Goal: Find specific page/section: Find specific page/section

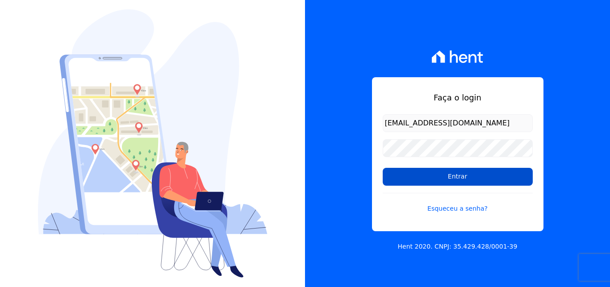
click at [445, 177] on input "Entrar" at bounding box center [458, 177] width 150 height 18
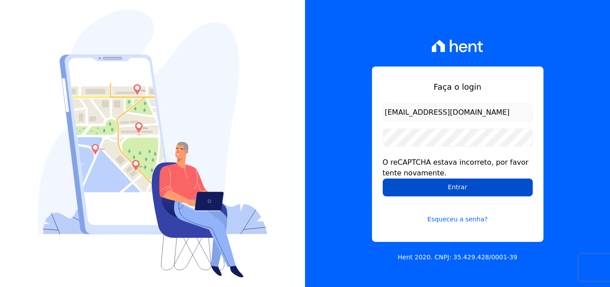
click at [416, 180] on input "Entrar" at bounding box center [458, 188] width 150 height 18
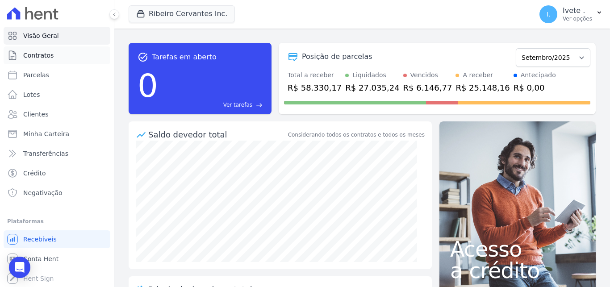
click at [64, 51] on link "Contratos" at bounding box center [57, 55] width 107 height 18
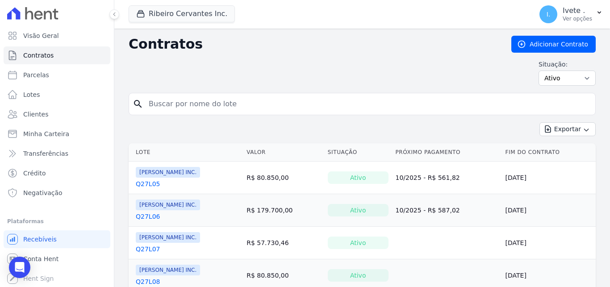
click at [161, 104] on input "search" at bounding box center [367, 104] width 448 height 18
type input "6"
type input "q61l33"
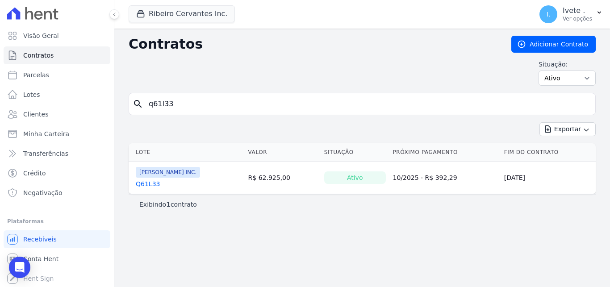
click at [159, 185] on div "Q61L33" at bounding box center [168, 183] width 64 height 9
click at [155, 185] on link "Q61L33" at bounding box center [148, 183] width 24 height 9
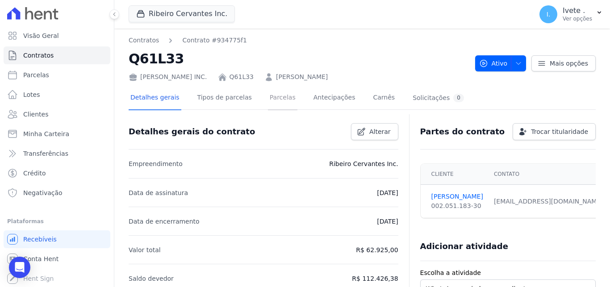
click at [278, 97] on link "Parcelas" at bounding box center [282, 99] width 29 height 24
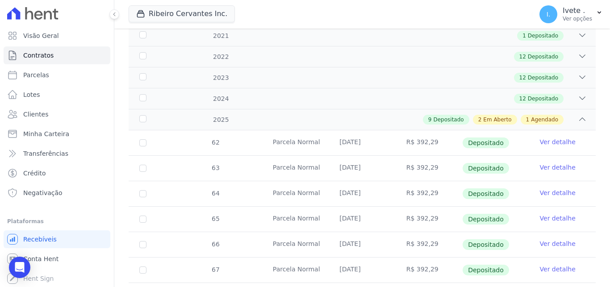
scroll to position [225, 0]
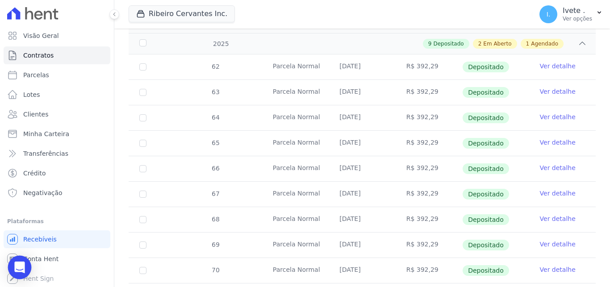
click at [16, 268] on icon "Open Intercom Messenger" at bounding box center [20, 268] width 12 height 12
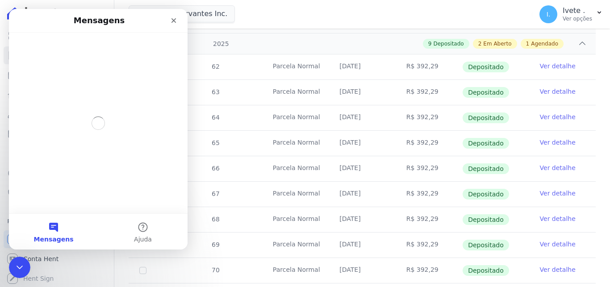
scroll to position [0, 0]
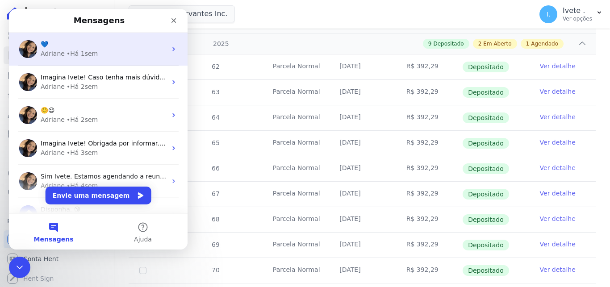
click at [28, 50] on img "Messenger da Intercom" at bounding box center [28, 49] width 18 height 18
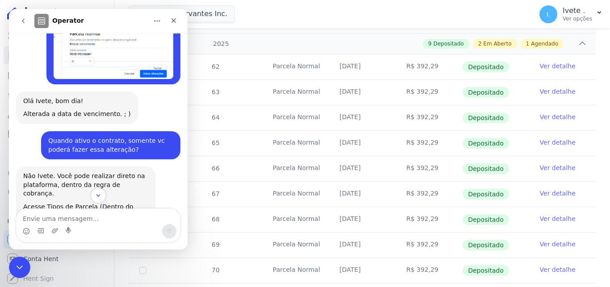
scroll to position [3898, 0]
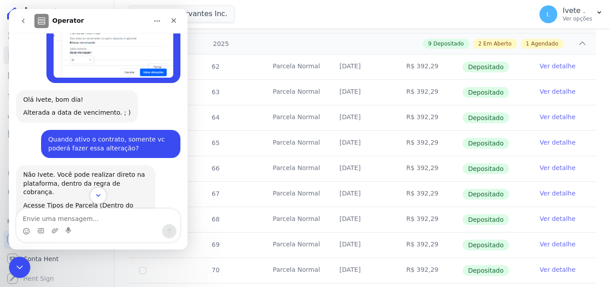
click at [93, 195] on button "Scroll to bottom" at bounding box center [98, 195] width 17 height 17
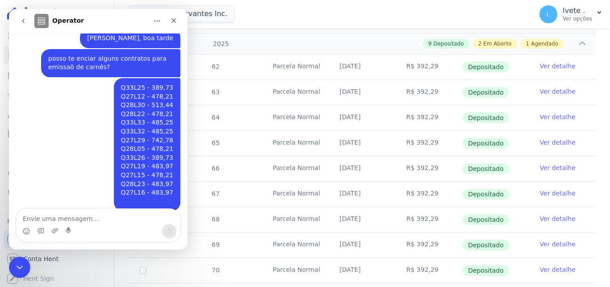
scroll to position [5304, 0]
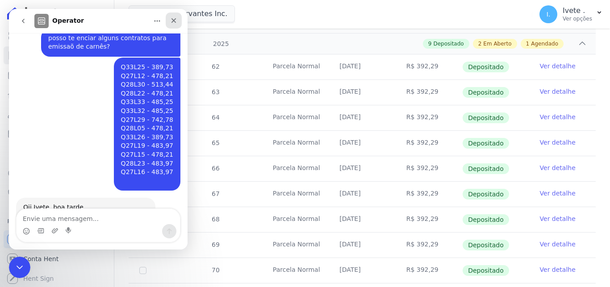
click at [172, 20] on icon "Fechar" at bounding box center [173, 20] width 7 height 7
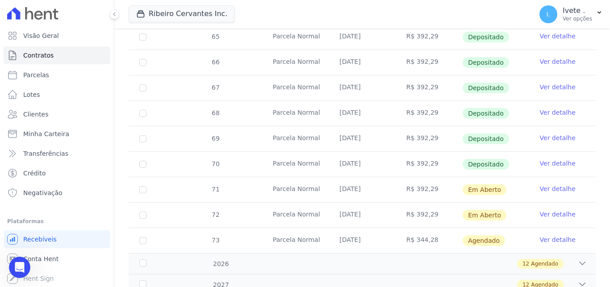
scroll to position [394, 0]
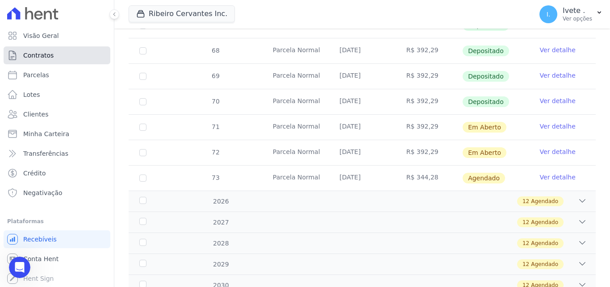
click at [45, 53] on span "Contratos" at bounding box center [38, 55] width 30 height 9
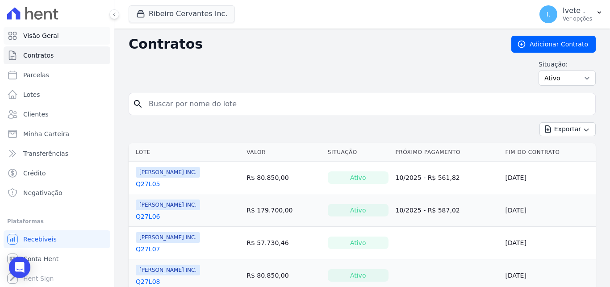
click at [46, 34] on span "Visão Geral" at bounding box center [41, 35] width 36 height 9
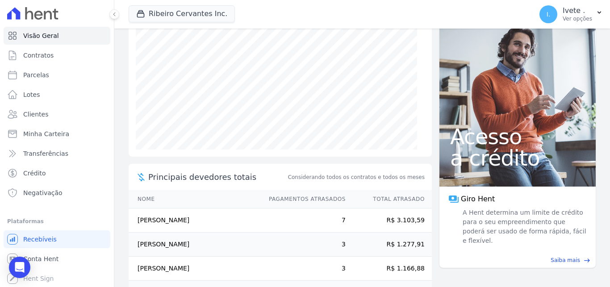
scroll to position [169, 0]
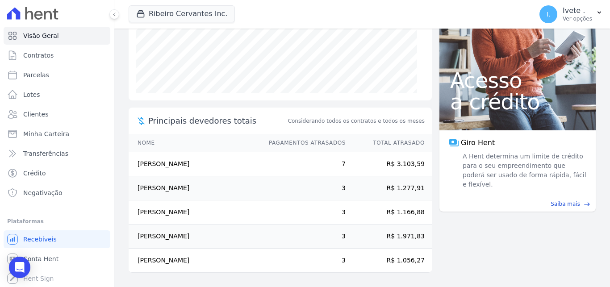
click at [267, 239] on td "3" at bounding box center [303, 237] width 86 height 24
click at [166, 239] on td "[PERSON_NAME] [PERSON_NAME]" at bounding box center [195, 237] width 132 height 24
click at [202, 232] on td "[PERSON_NAME] [PERSON_NAME]" at bounding box center [195, 237] width 132 height 24
click at [216, 163] on td "[PERSON_NAME]" at bounding box center [195, 164] width 132 height 24
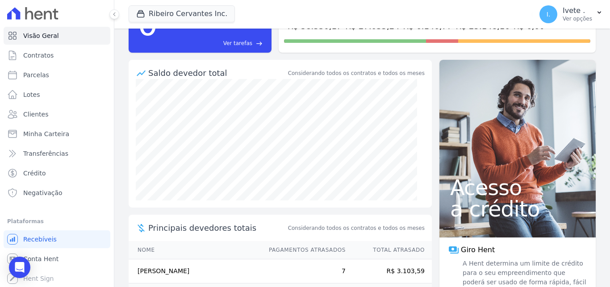
scroll to position [0, 0]
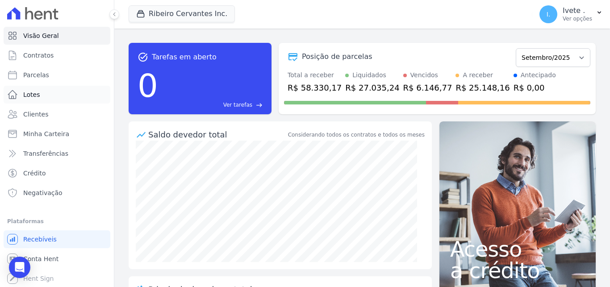
click at [17, 93] on icon at bounding box center [12, 94] width 11 height 11
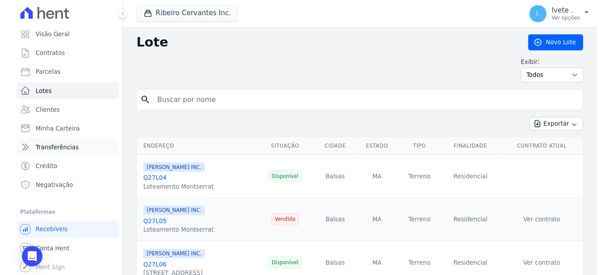
scroll to position [0, 0]
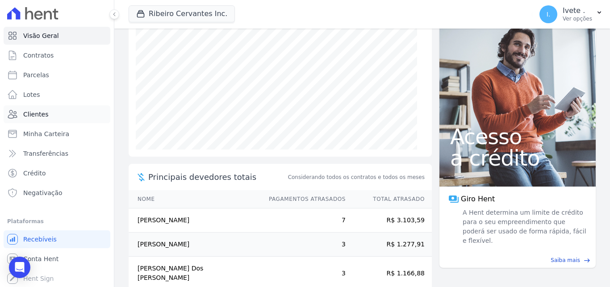
scroll to position [0, 0]
click at [35, 51] on span "Contratos" at bounding box center [38, 54] width 30 height 9
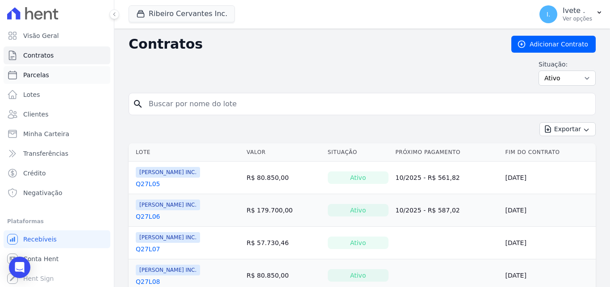
click at [41, 80] on link "Parcelas" at bounding box center [57, 75] width 107 height 18
click at [43, 75] on span "Parcelas" at bounding box center [36, 75] width 26 height 9
select select
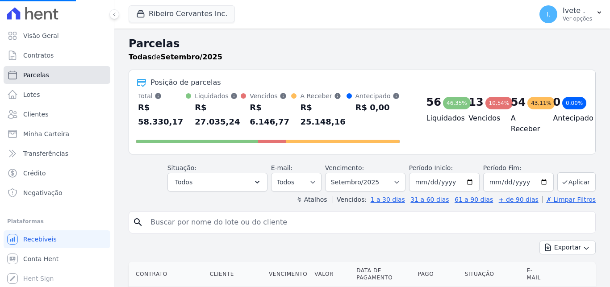
click at [46, 70] on link "Parcelas" at bounding box center [57, 75] width 107 height 18
select select
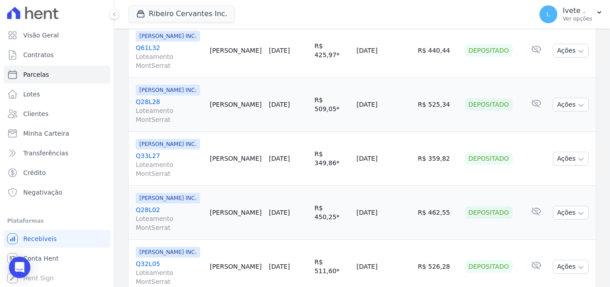
scroll to position [394, 0]
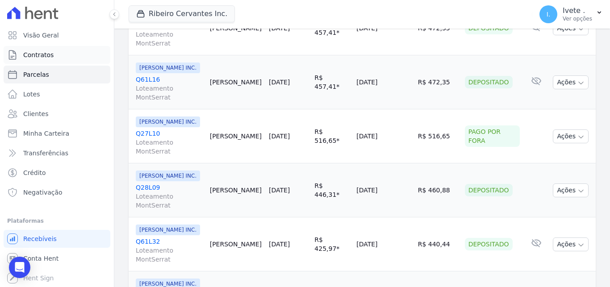
click at [46, 50] on link "Contratos" at bounding box center [57, 55] width 107 height 18
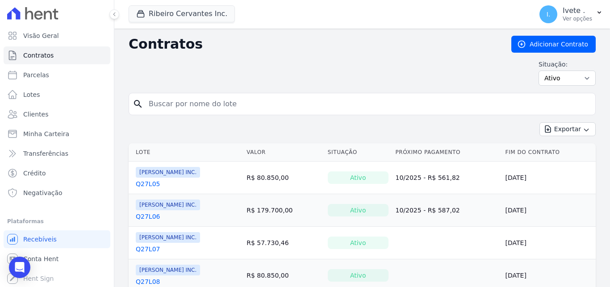
click at [184, 109] on input "search" at bounding box center [367, 104] width 448 height 18
type input "q43l09"
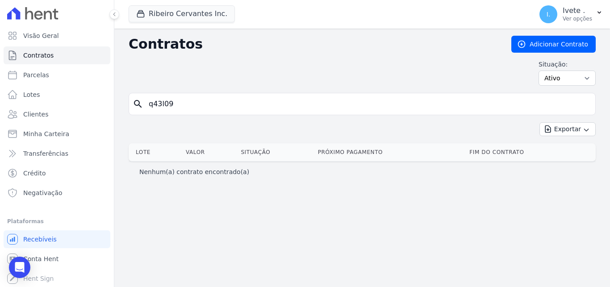
click at [176, 112] on div "search q43l09" at bounding box center [362, 104] width 467 height 22
click at [177, 111] on input "q43l09" at bounding box center [367, 104] width 448 height 18
type input "q61l34"
click at [187, 109] on input "q61l34" at bounding box center [367, 104] width 448 height 18
click at [187, 108] on input "q61l34" at bounding box center [367, 104] width 448 height 18
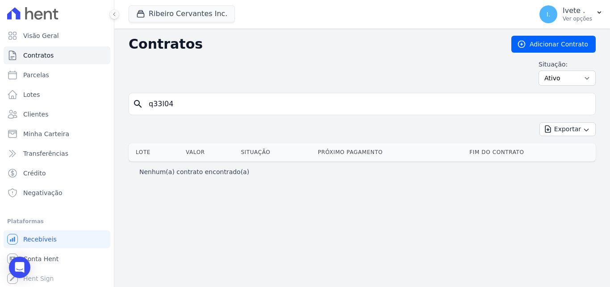
type input "q33l04"
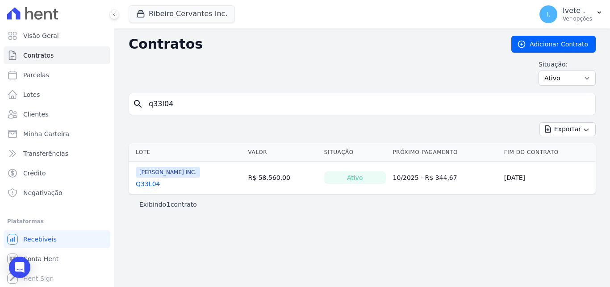
click at [137, 181] on link "Q33L04" at bounding box center [148, 183] width 24 height 9
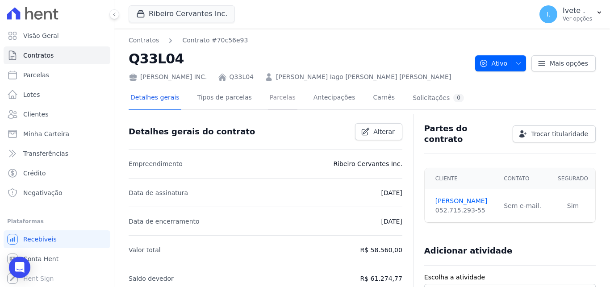
click at [275, 99] on link "Parcelas" at bounding box center [282, 99] width 29 height 24
